Goal: Information Seeking & Learning: Learn about a topic

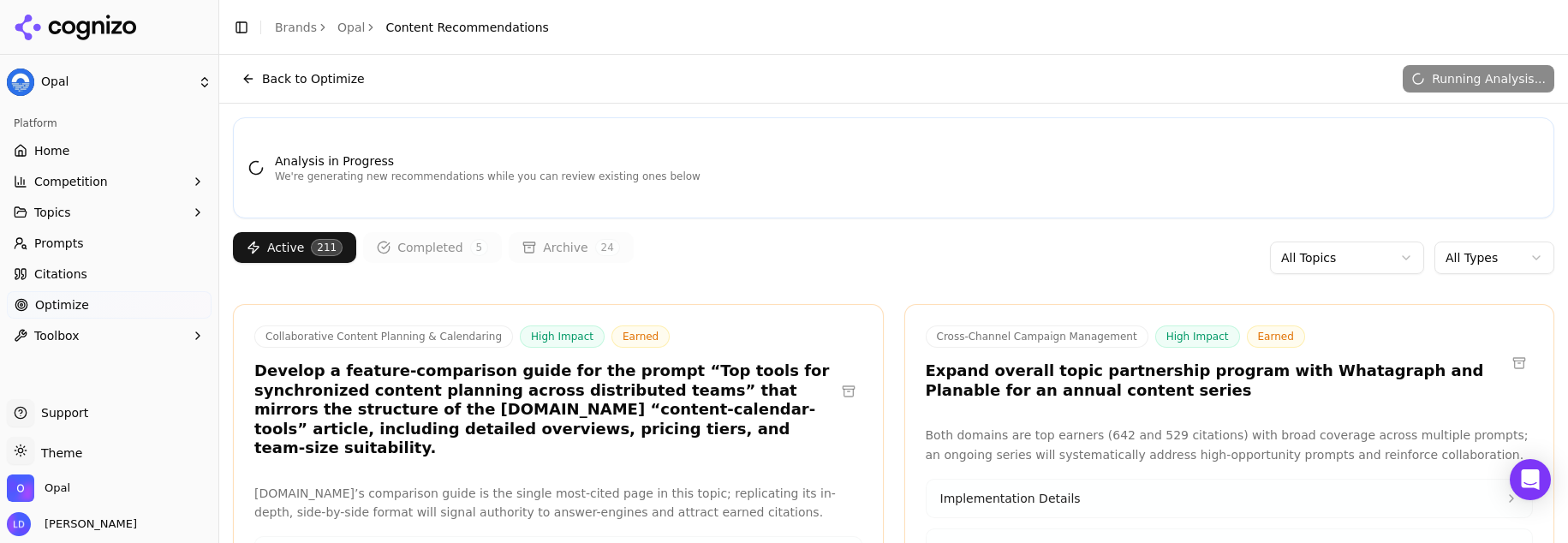
click at [1299, 257] on html "Opal Platform Home Competition Topics Prompts Citations Optimize Toolbox Suppor…" at bounding box center [784, 271] width 1568 height 543
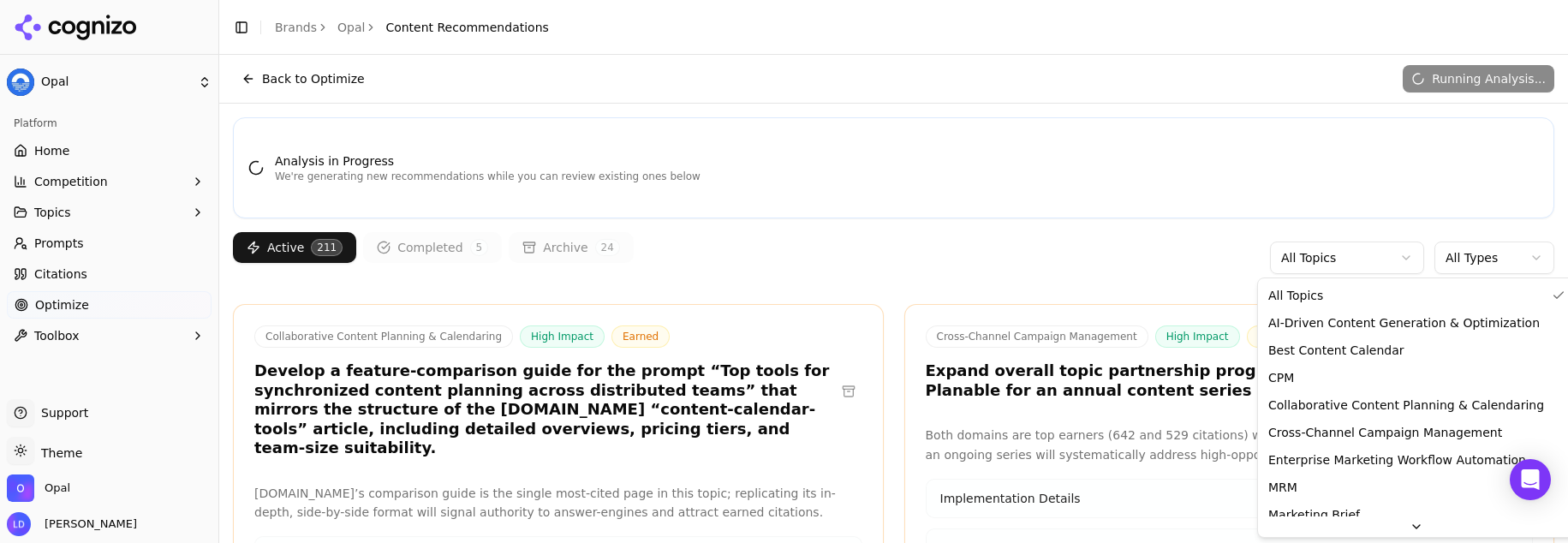
click at [1412, 249] on html "Opal Platform Home Competition Topics Prompts Citations Optimize Toolbox Suppor…" at bounding box center [784, 271] width 1568 height 543
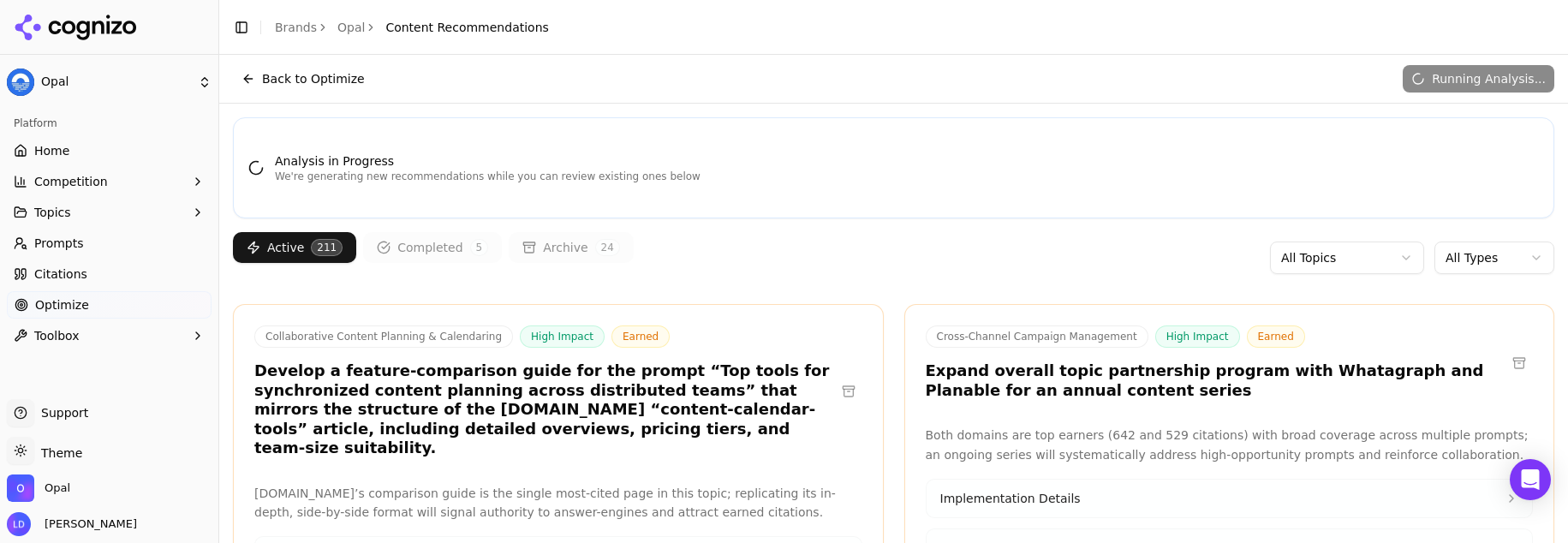
click at [1407, 260] on html "Opal Platform Home Competition Topics Prompts Citations Optimize Toolbox Suppor…" at bounding box center [784, 271] width 1568 height 543
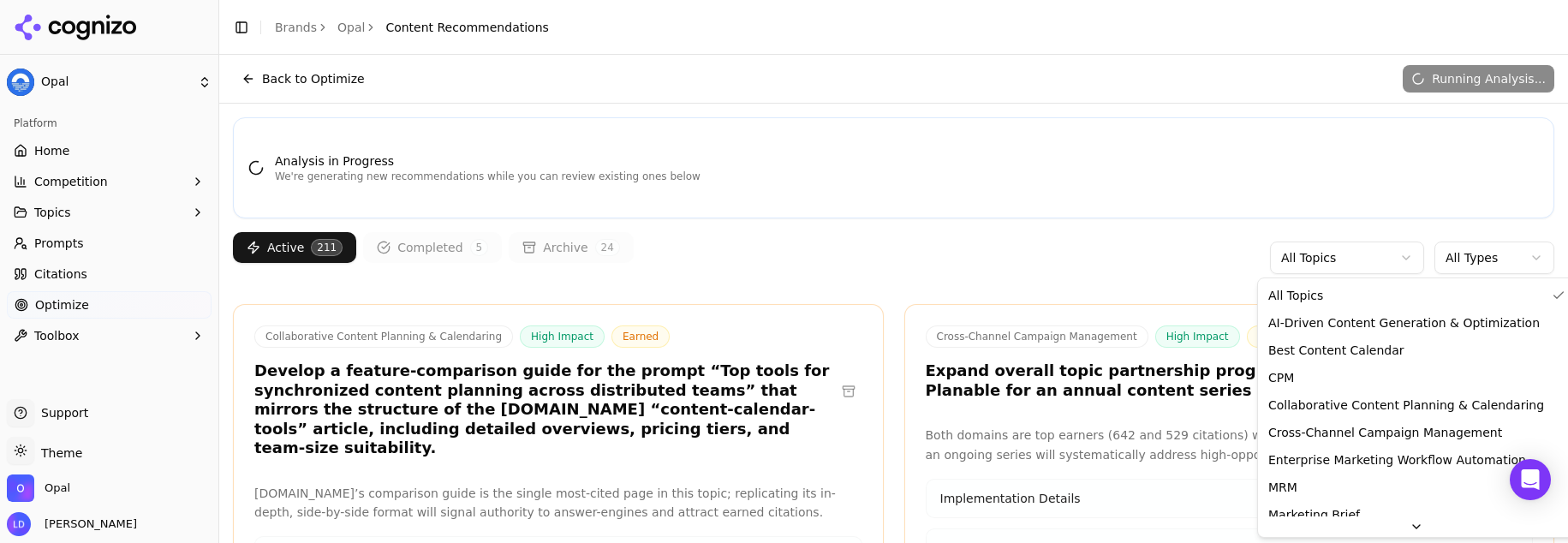
drag, startPoint x: 1407, startPoint y: 254, endPoint x: 1442, endPoint y: 256, distance: 35.1
click at [1407, 254] on html "Opal Platform Home Competition Topics Prompts Citations Optimize Toolbox Suppor…" at bounding box center [784, 271] width 1568 height 543
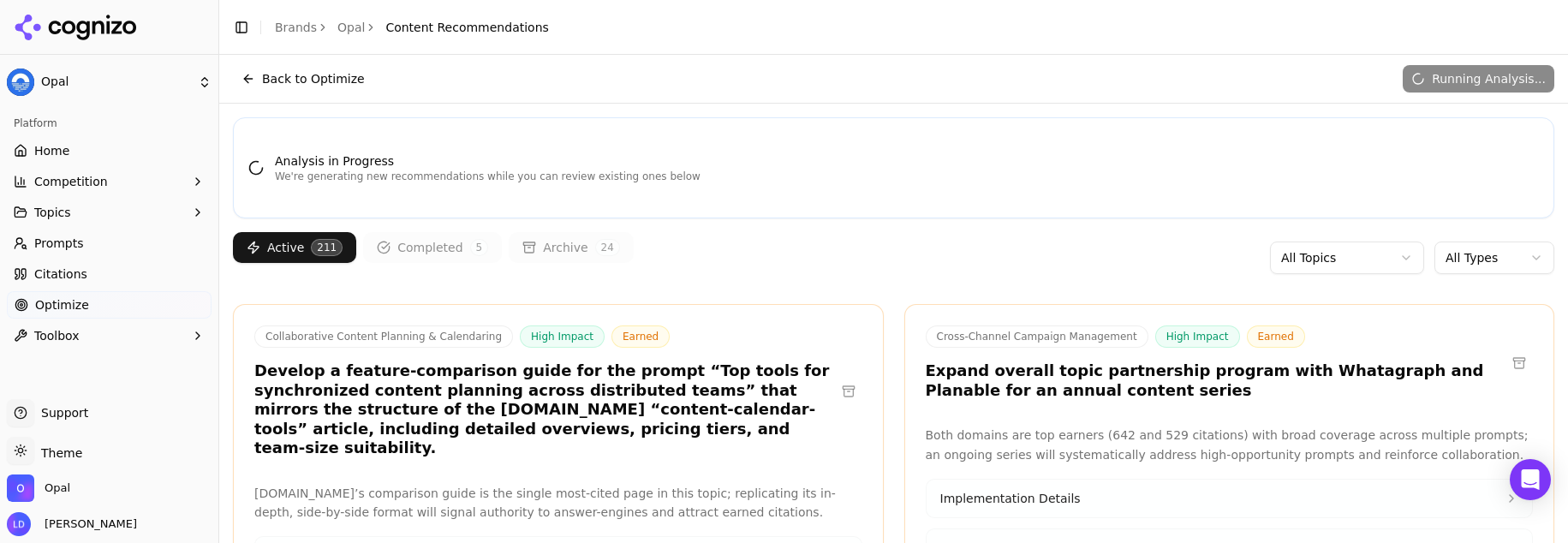
click at [1456, 258] on html "Opal Platform Home Competition Topics Prompts Citations Optimize Toolbox Suppor…" at bounding box center [784, 271] width 1568 height 543
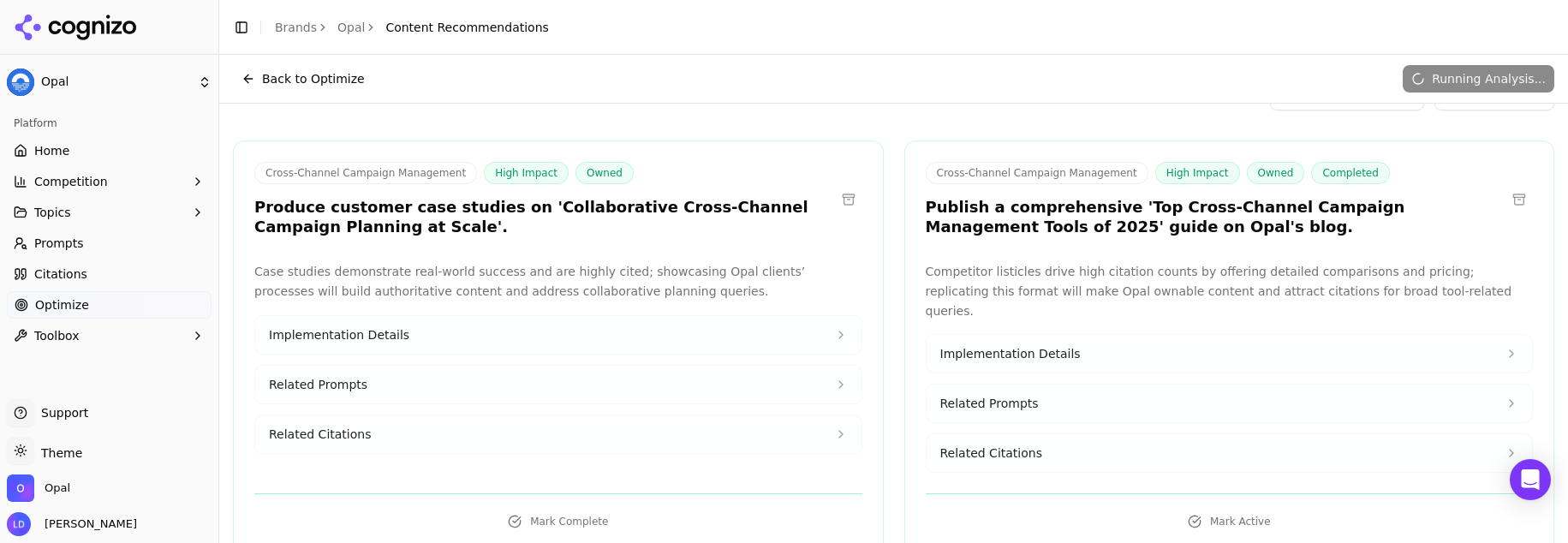
scroll to position [97, 0]
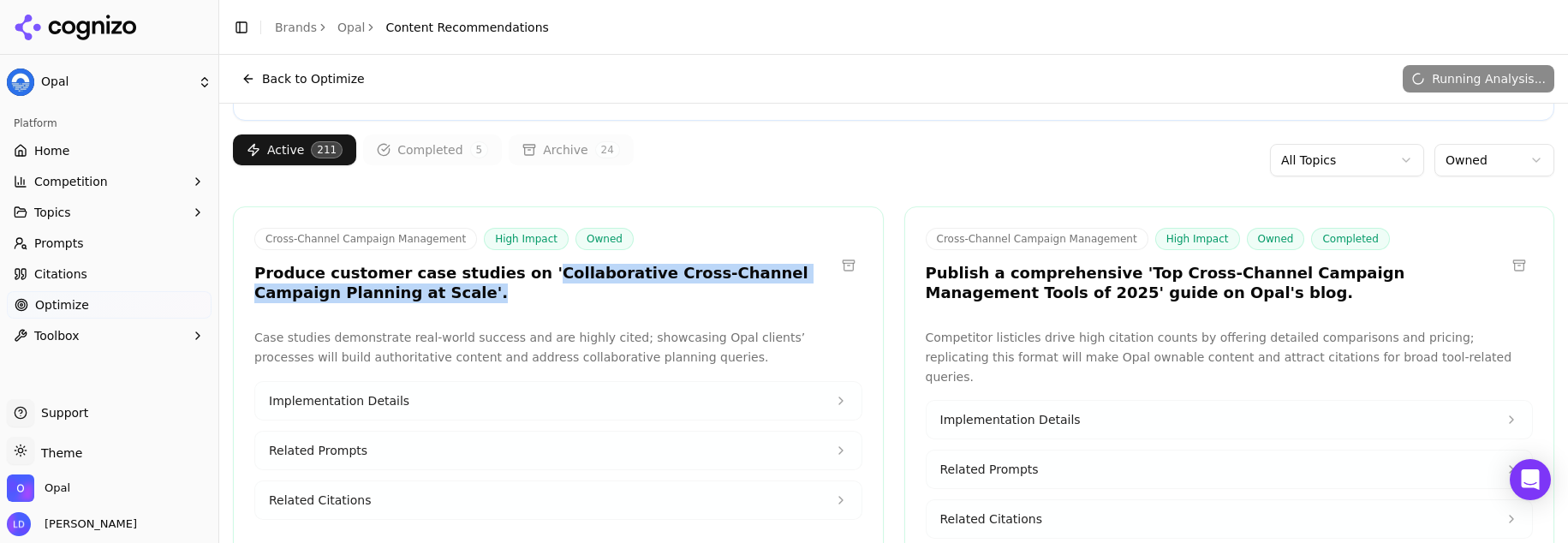
drag, startPoint x: 513, startPoint y: 274, endPoint x: 653, endPoint y: 292, distance: 141.2
click at [653, 291] on h3 "Produce customer case studies on 'Collaborative Cross-Channel Campaign Planning…" at bounding box center [544, 283] width 581 height 38
drag, startPoint x: 653, startPoint y: 292, endPoint x: 670, endPoint y: 329, distance: 40.7
click at [653, 292] on h3 "Produce customer case studies on 'Collaborative Cross-Channel Campaign Planning…" at bounding box center [544, 283] width 581 height 38
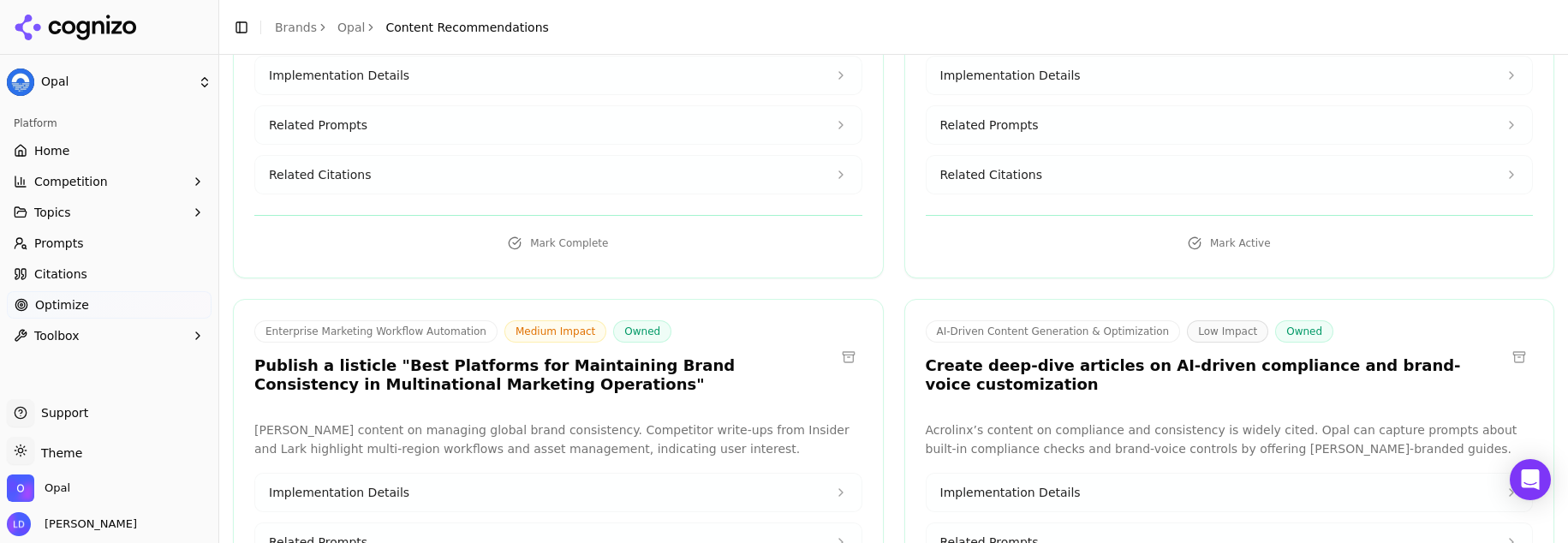
scroll to position [2185, 0]
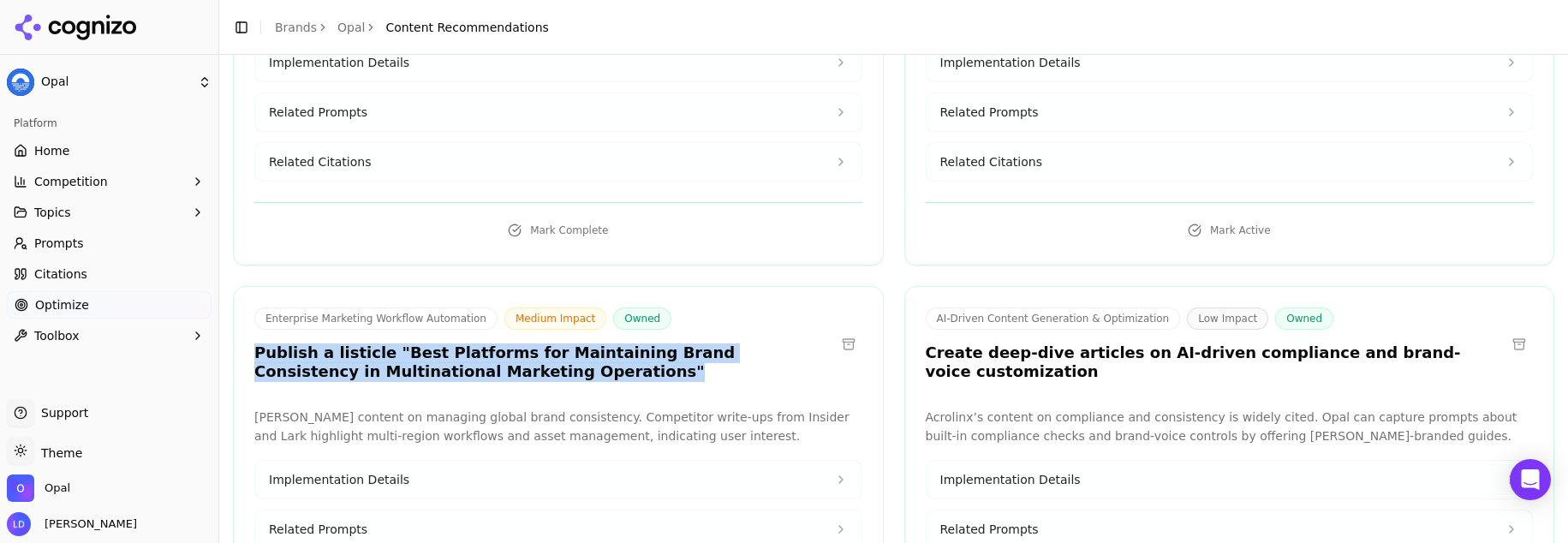
drag, startPoint x: 630, startPoint y: 310, endPoint x: 225, endPoint y: 288, distance: 405.6
click at [346, 344] on h3 "Publish a listicle "Best Platforms for Maintaining Brand Consistency in Multina…" at bounding box center [544, 363] width 581 height 38
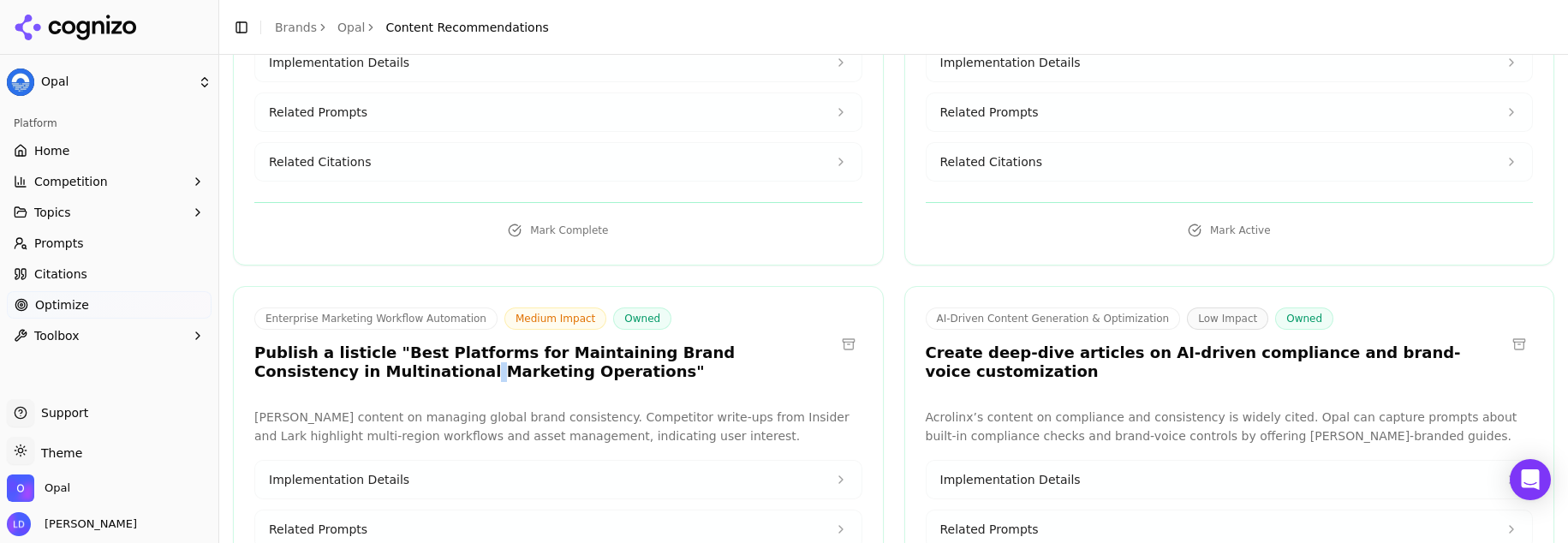
click at [346, 344] on h3 "Publish a listicle "Best Platforms for Maintaining Brand Consistency in Multina…" at bounding box center [544, 363] width 581 height 38
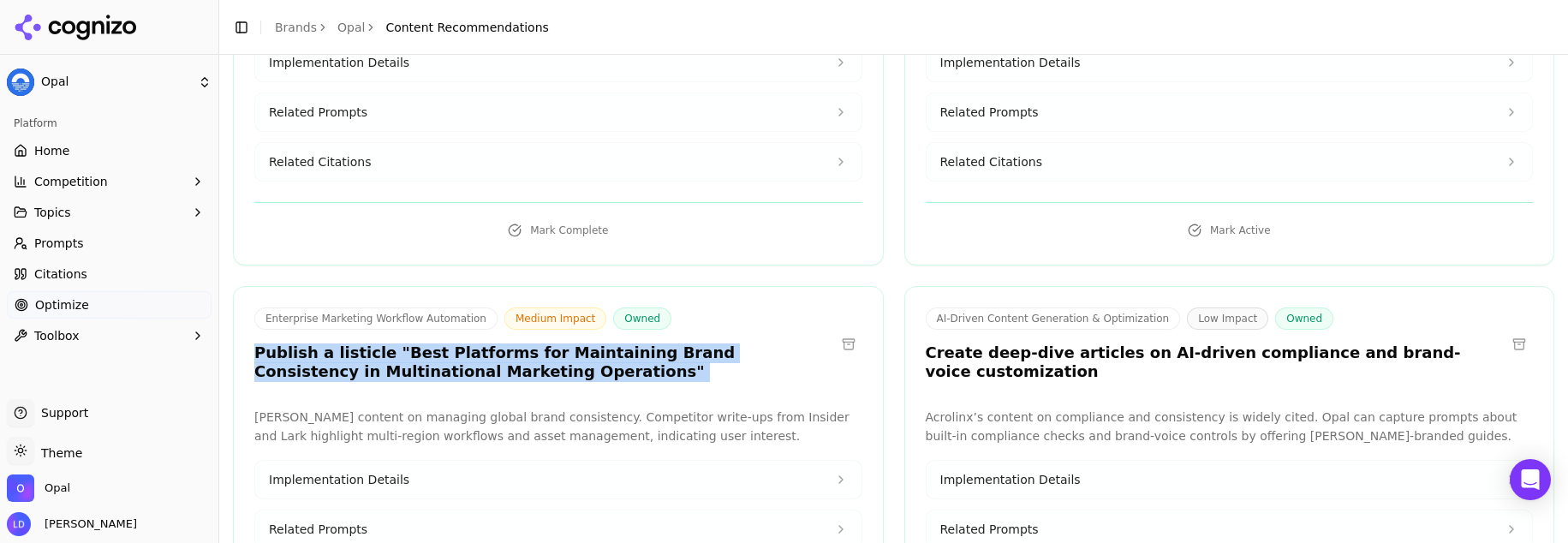
click at [346, 344] on h3 "Publish a listicle "Best Platforms for Maintaining Brand Consistency in Multina…" at bounding box center [544, 363] width 581 height 38
click at [483, 344] on h3 "Publish a listicle "Best Platforms for Maintaining Brand Consistency in Multina…" at bounding box center [544, 363] width 581 height 38
drag, startPoint x: 512, startPoint y: 323, endPoint x: 243, endPoint y: 295, distance: 270.5
click at [243, 308] on div "Enterprise Marketing Workflow Automation Medium Impact Owned Publish a listicle…" at bounding box center [558, 348] width 649 height 80
click at [402, 344] on h3 "Publish a listicle "Best Platforms for Maintaining Brand Consistency in Multina…" at bounding box center [544, 363] width 581 height 38
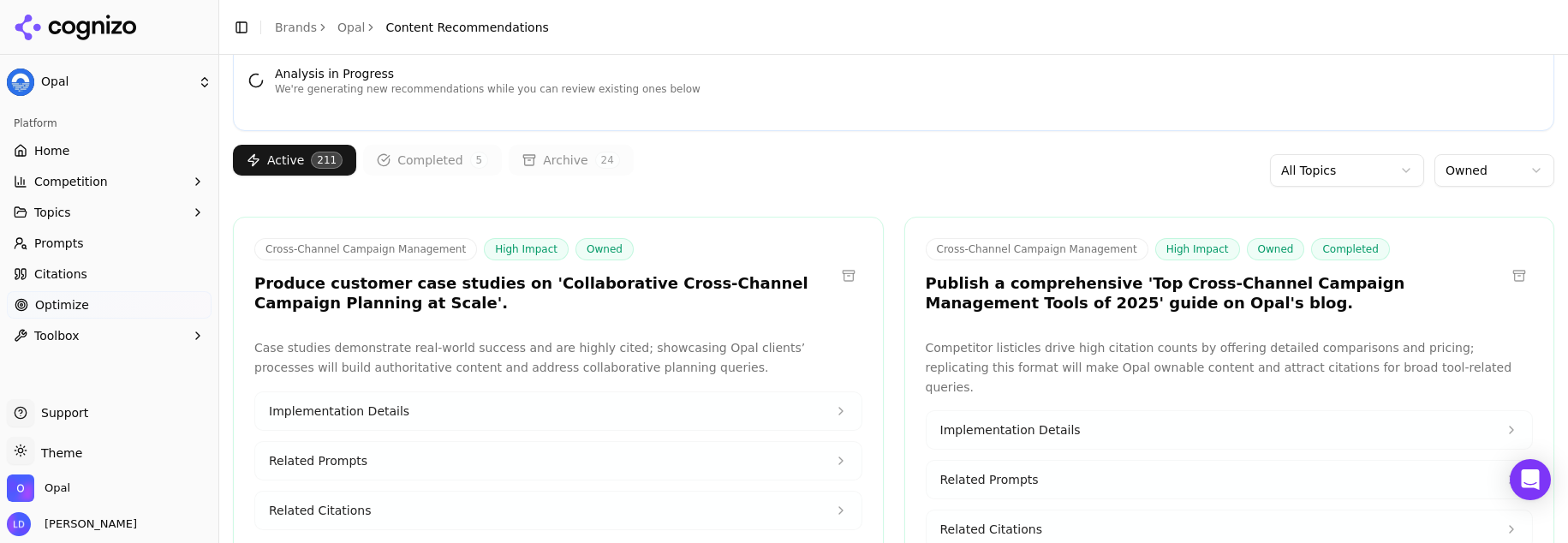
scroll to position [103, 0]
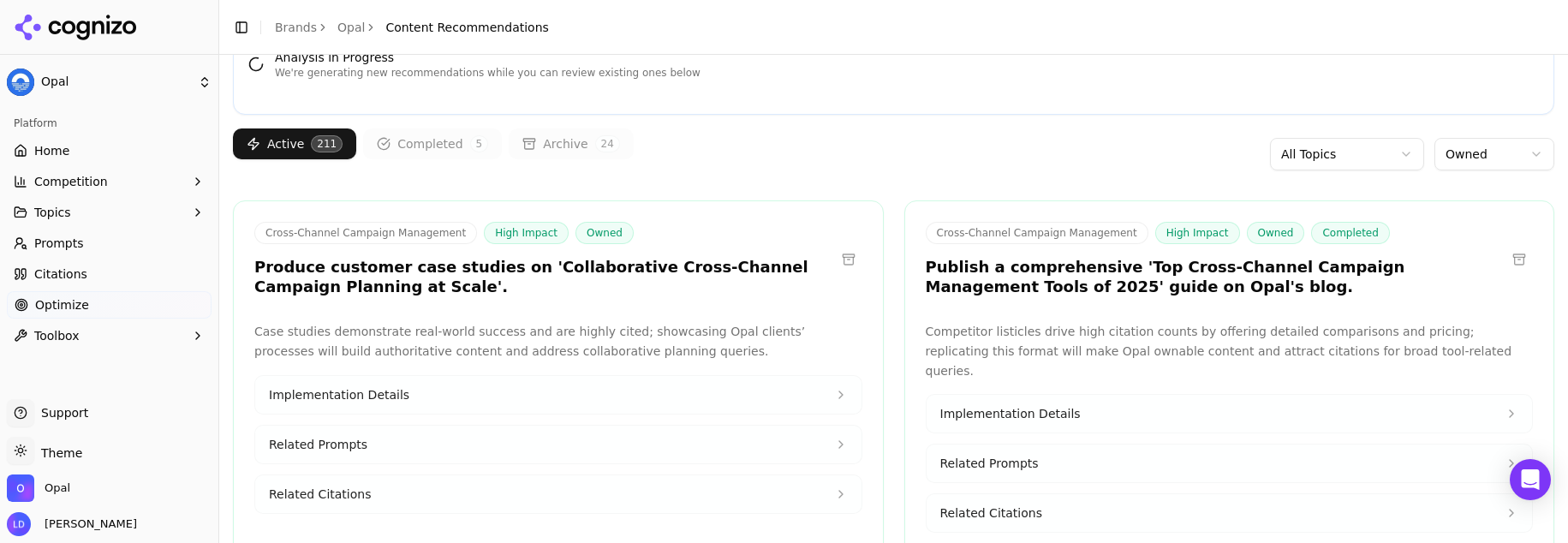
click at [791, 394] on button "Implementation Details" at bounding box center [558, 394] width 606 height 37
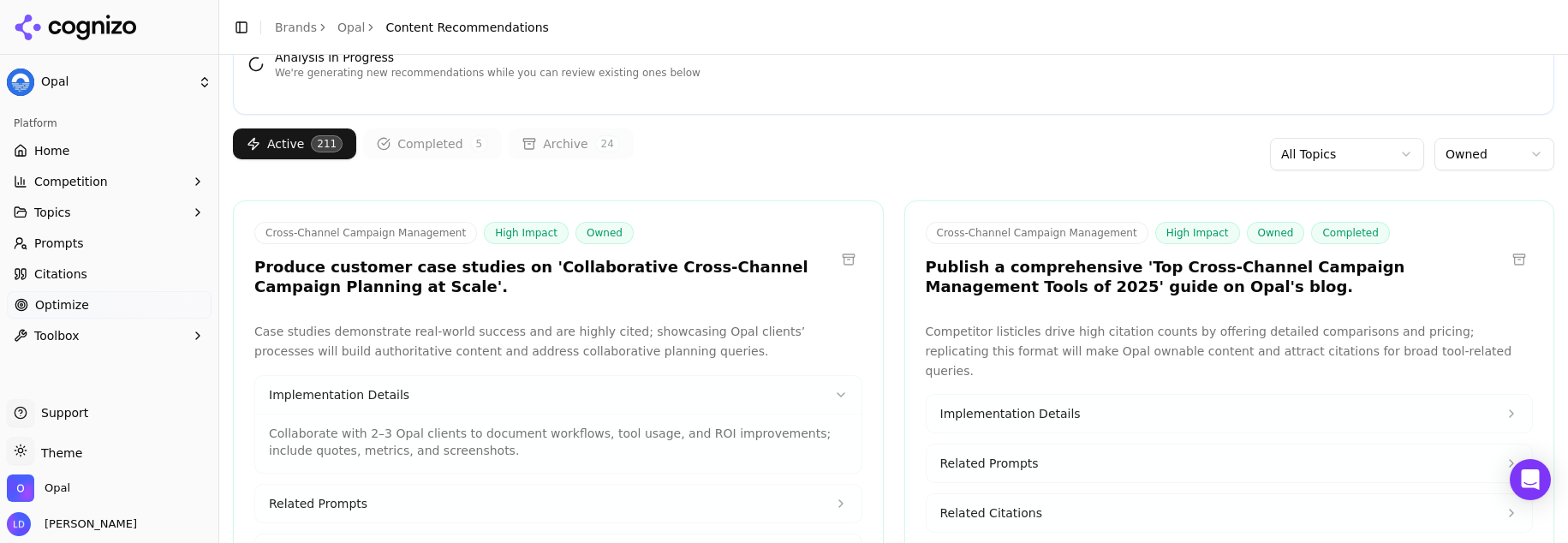
click at [474, 447] on p "Collaborate with 2–3 Opal clients to document workflows, tool usage, and ROI im…" at bounding box center [558, 441] width 579 height 34
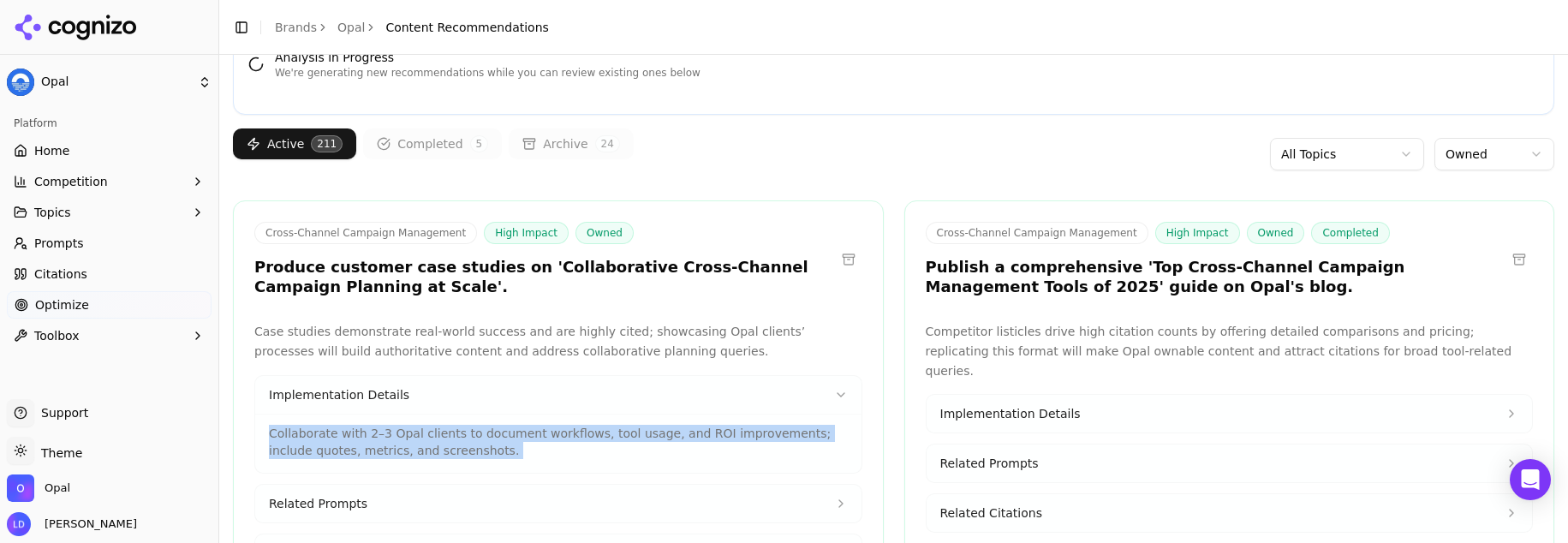
click at [474, 447] on p "Collaborate with 2–3 Opal clients to document workflows, tool usage, and ROI im…" at bounding box center [558, 441] width 579 height 34
click at [528, 455] on p "Collaborate with 2–3 Opal clients to document workflows, tool usage, and ROI im…" at bounding box center [558, 441] width 579 height 34
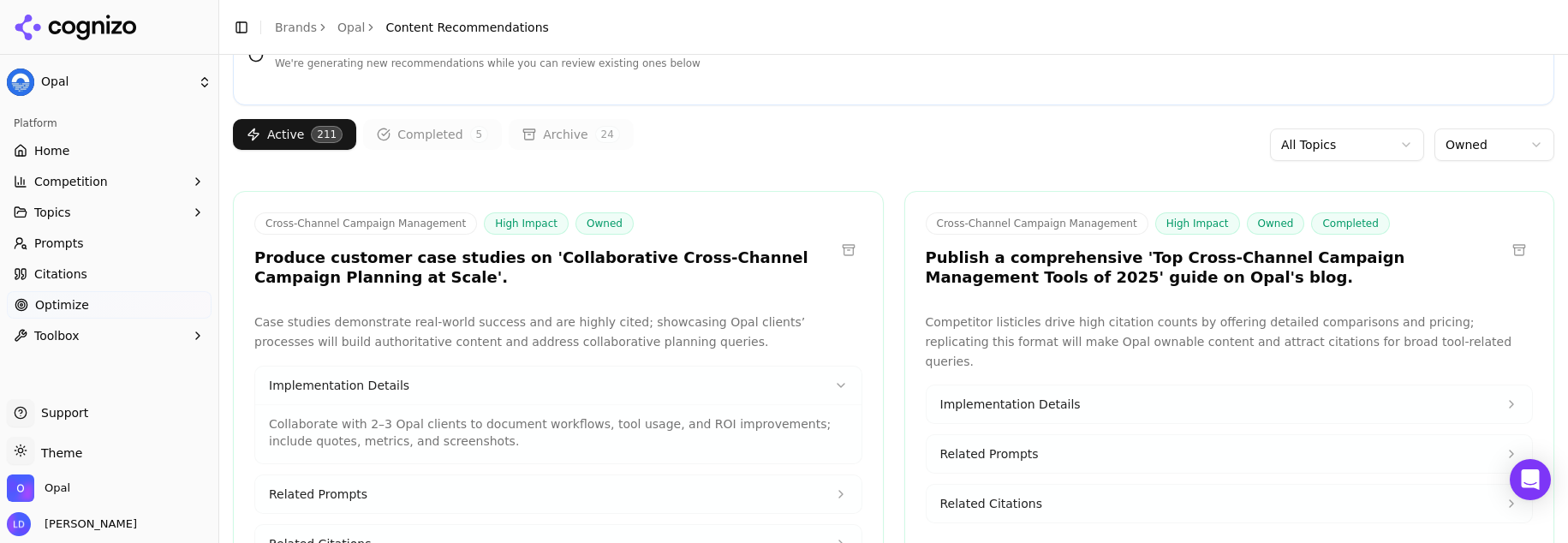
scroll to position [122, 0]
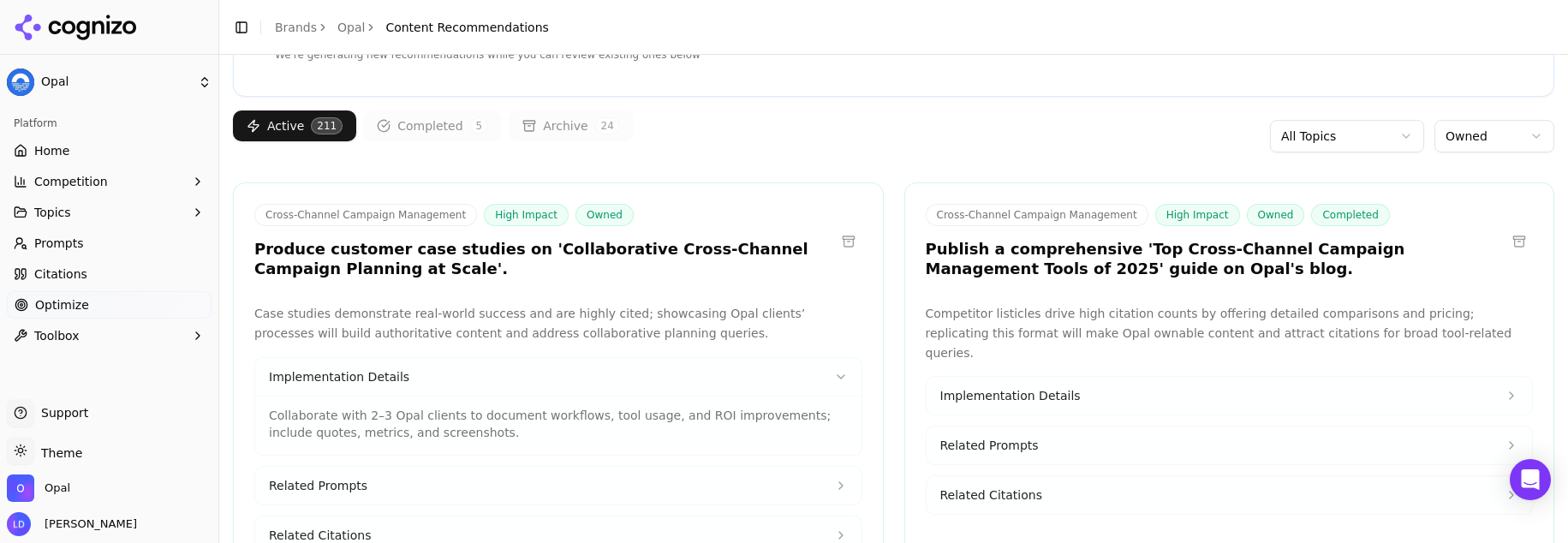
click at [422, 434] on p "Collaborate with 2–3 Opal clients to document workflows, tool usage, and ROI im…" at bounding box center [558, 424] width 579 height 34
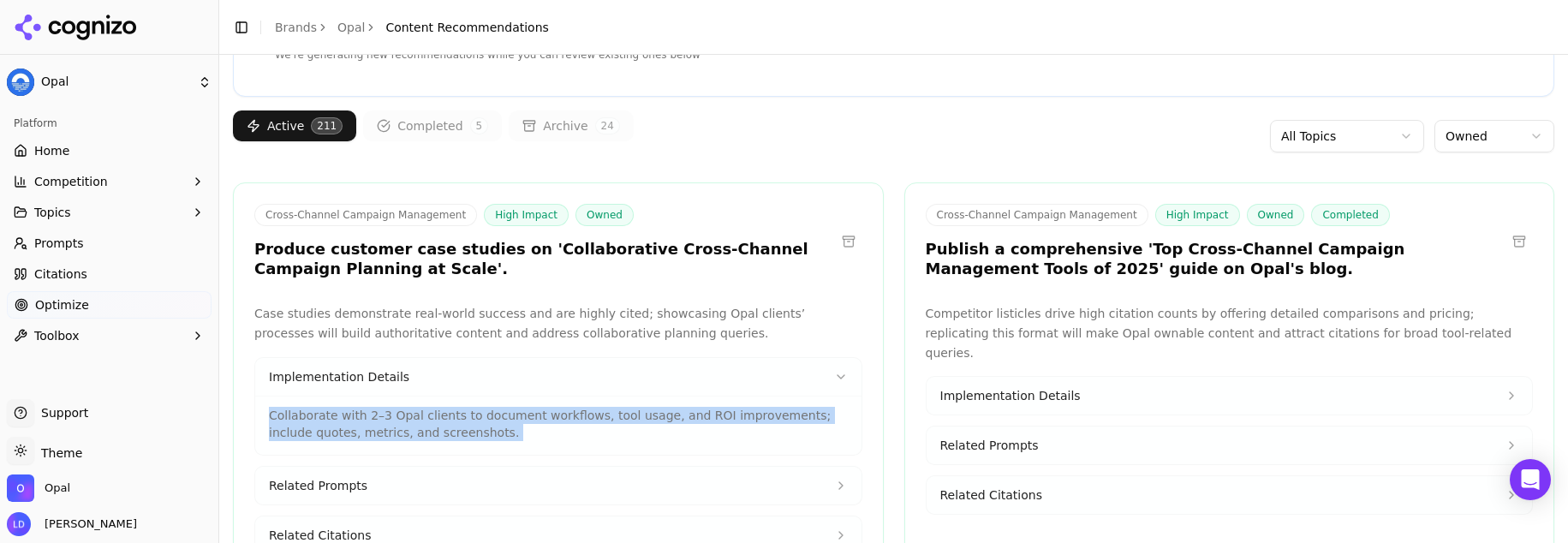
click at [422, 434] on p "Collaborate with 2–3 Opal clients to document workflows, tool usage, and ROI im…" at bounding box center [558, 424] width 579 height 34
click at [524, 433] on p "Collaborate with 2–3 Opal clients to document workflows, tool usage, and ROI im…" at bounding box center [558, 424] width 579 height 34
drag, startPoint x: 468, startPoint y: 429, endPoint x: 372, endPoint y: 394, distance: 102.2
click at [372, 396] on div "Collaborate with 2–3 Opal clients to document workflows, tool usage, and ROI im…" at bounding box center [558, 426] width 606 height 59
click at [461, 435] on p "Collaborate with 2–3 Opal clients to document workflows, tool usage, and ROI im…" at bounding box center [558, 424] width 579 height 34
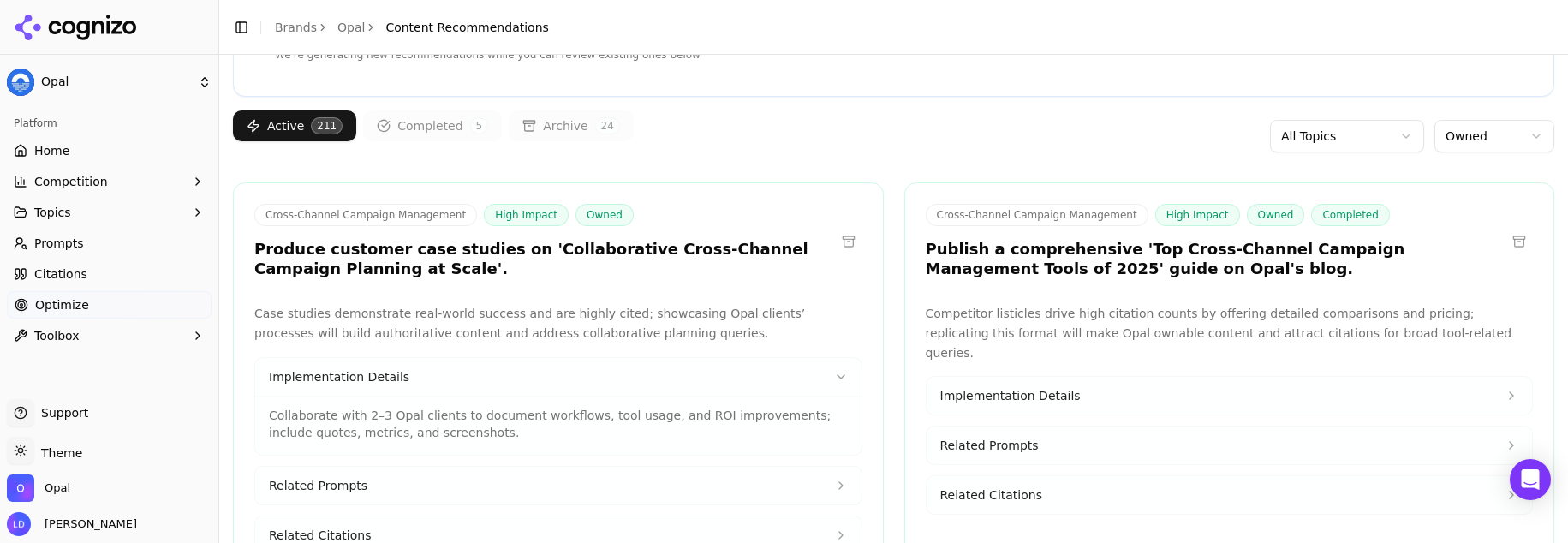
click at [461, 435] on p "Collaborate with 2–3 Opal clients to document workflows, tool usage, and ROI im…" at bounding box center [558, 424] width 579 height 34
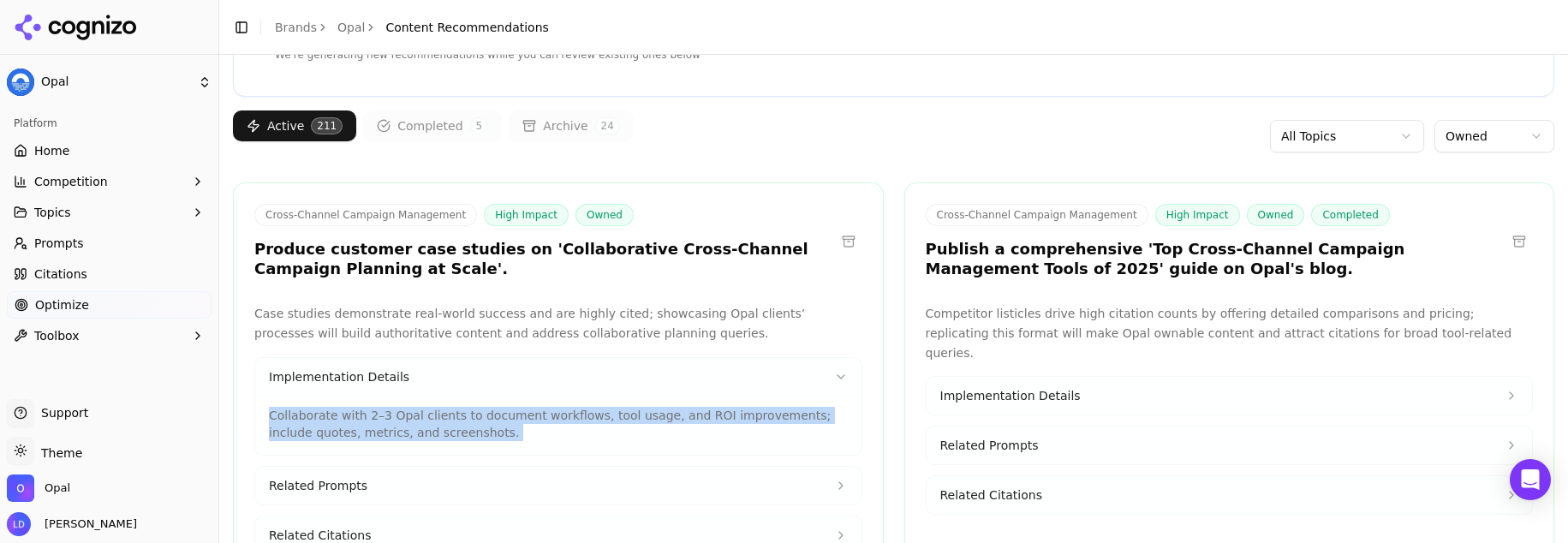
click at [461, 435] on p "Collaborate with 2–3 Opal clients to document workflows, tool usage, and ROI im…" at bounding box center [558, 424] width 579 height 34
click at [495, 430] on p "Collaborate with 2–3 Opal clients to document workflows, tool usage, and ROI im…" at bounding box center [558, 424] width 579 height 34
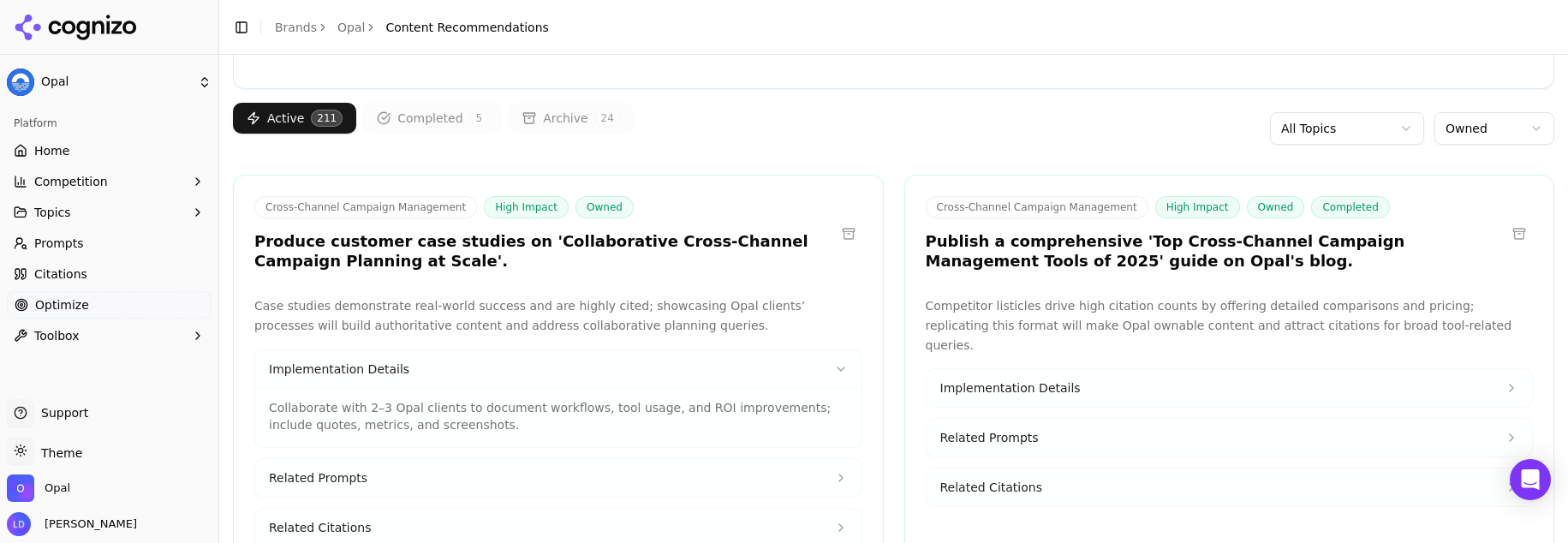
scroll to position [135, 0]
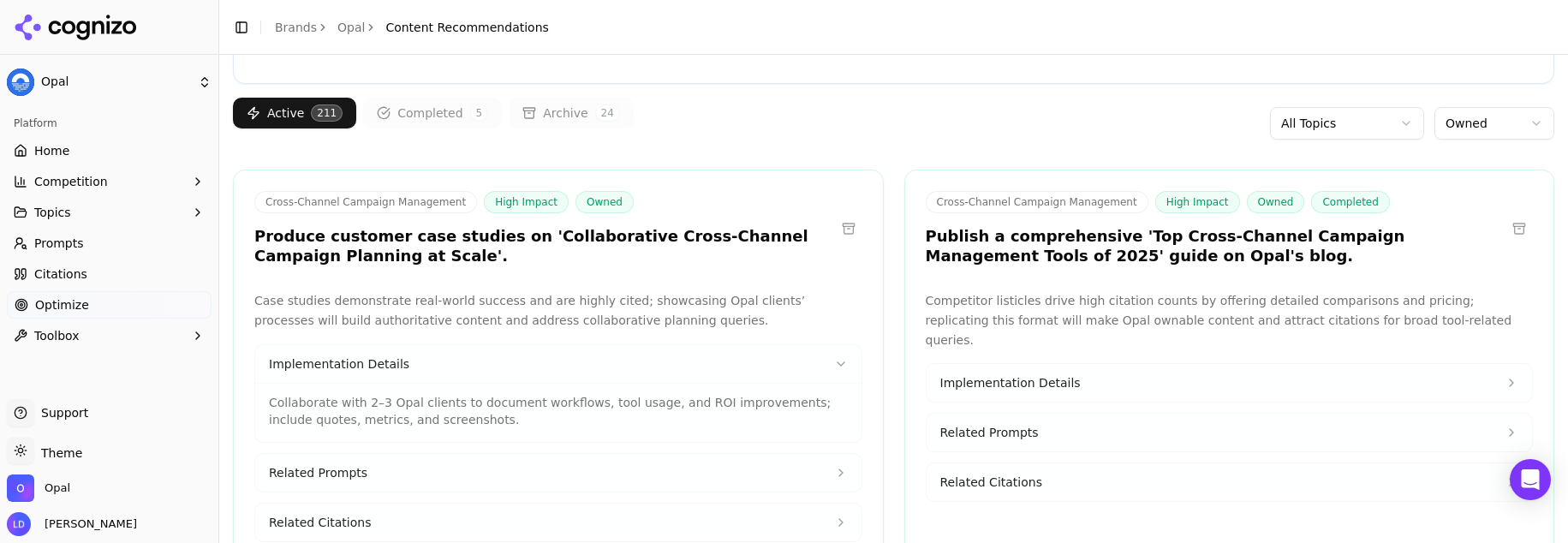
click at [411, 480] on button "Related Prompts" at bounding box center [558, 473] width 606 height 37
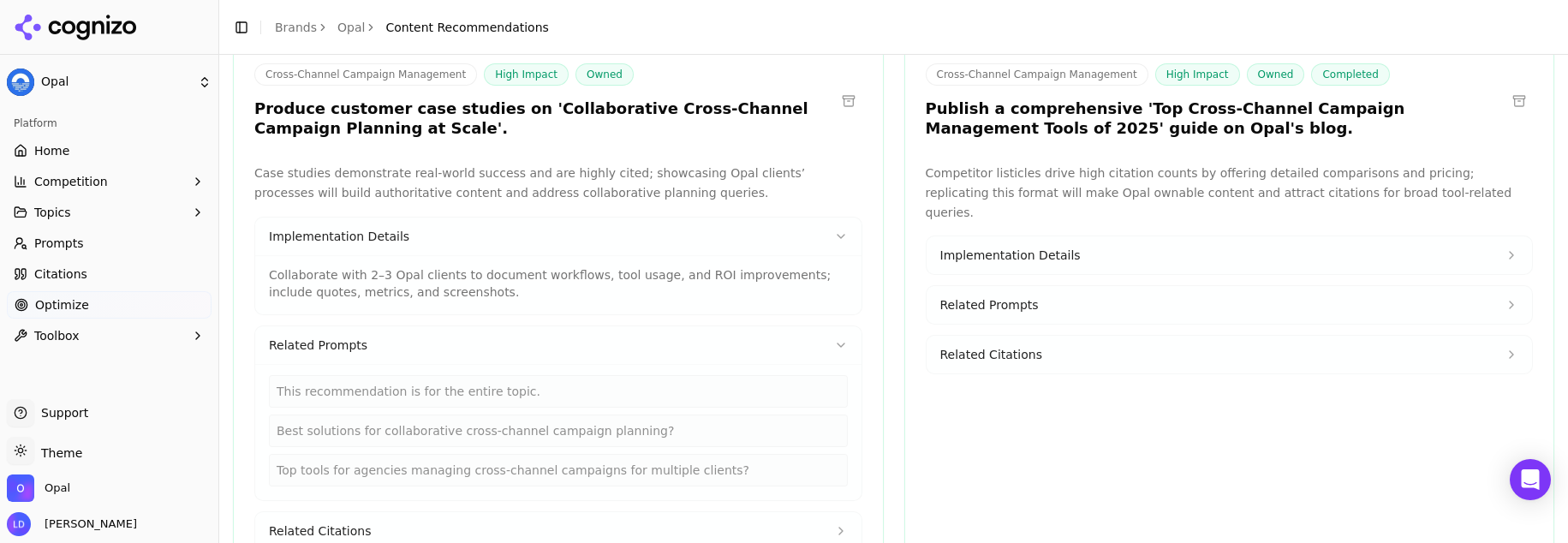
scroll to position [265, 0]
click at [372, 516] on button "Related Citations" at bounding box center [558, 528] width 606 height 37
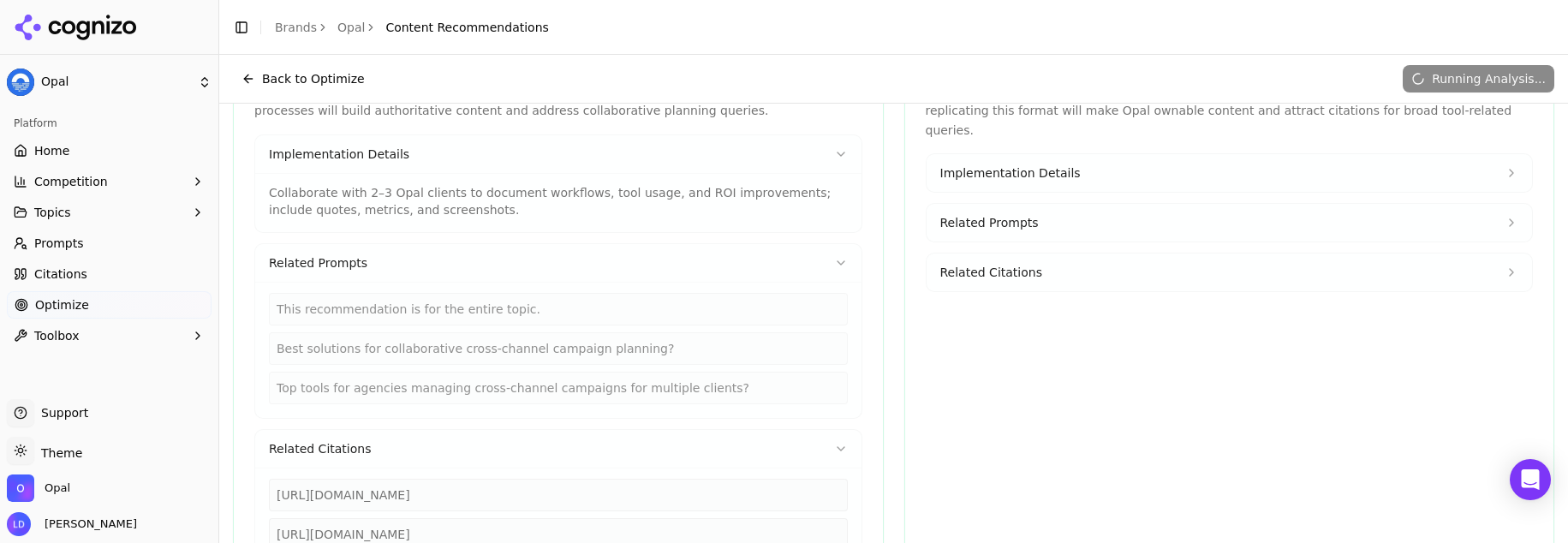
scroll to position [143, 0]
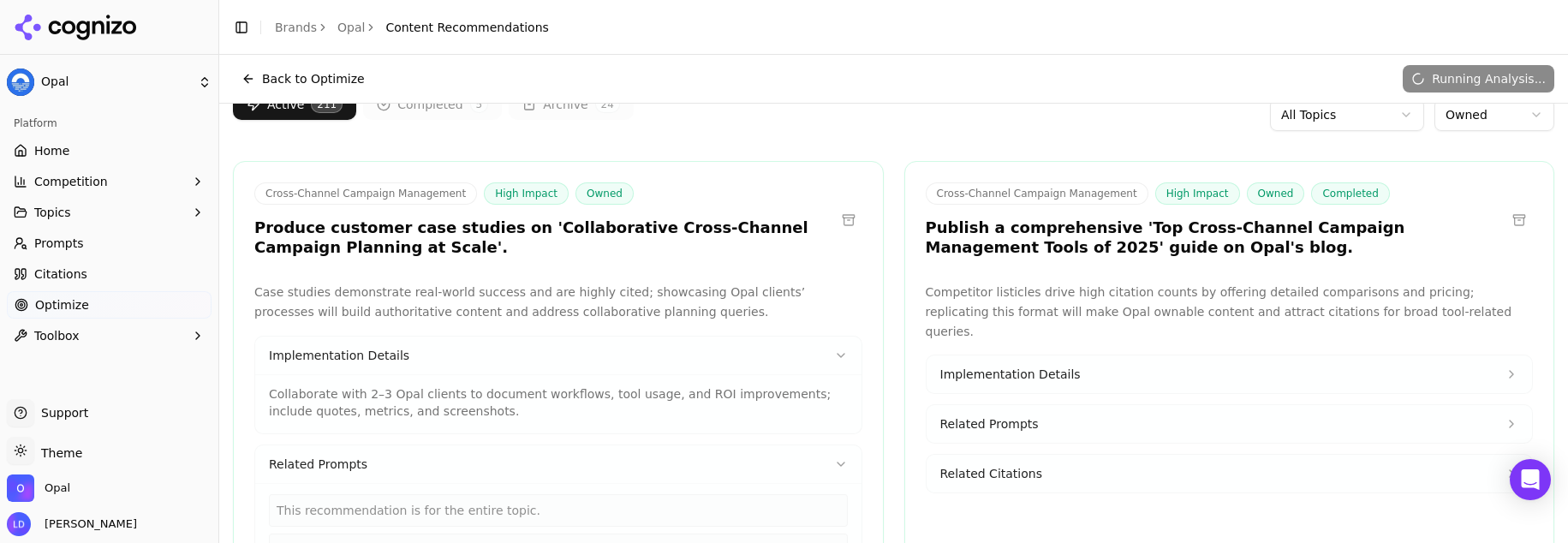
click at [603, 236] on h3 "Produce customer case studies on 'Collaborative Cross-Channel Campaign Planning…" at bounding box center [544, 238] width 581 height 38
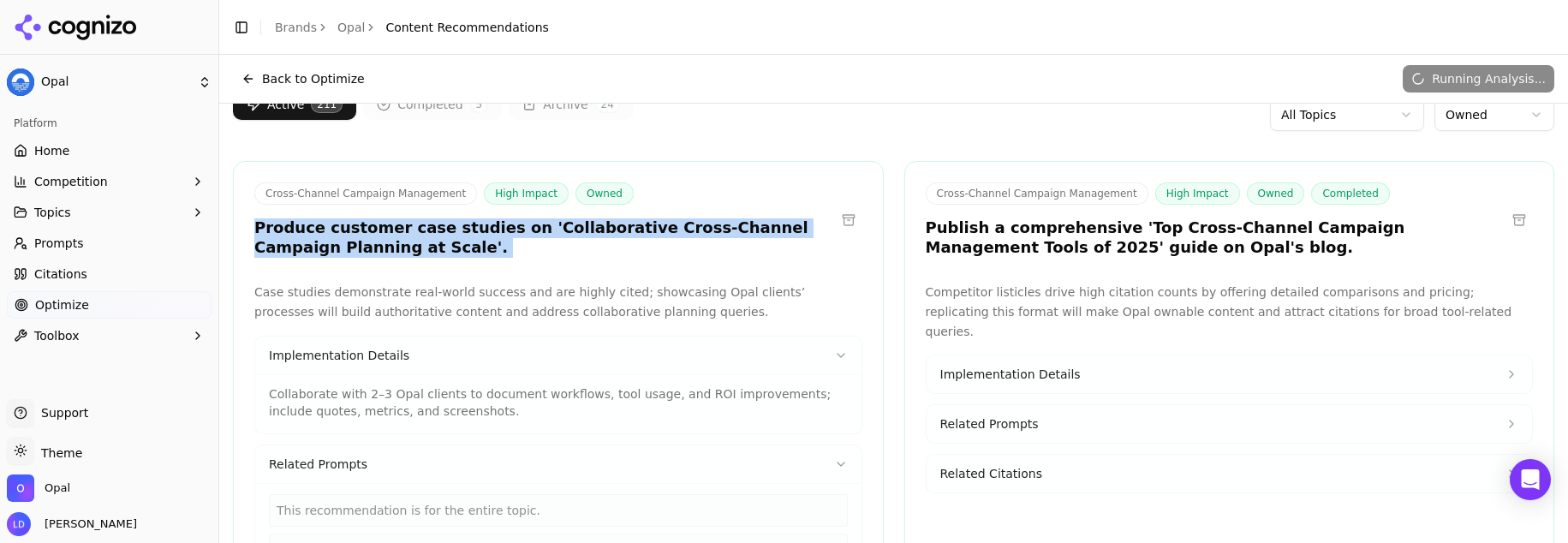
click at [603, 236] on h3 "Produce customer case studies on 'Collaborative Cross-Channel Campaign Planning…" at bounding box center [544, 238] width 581 height 38
